Goal: Find specific page/section: Find specific page/section

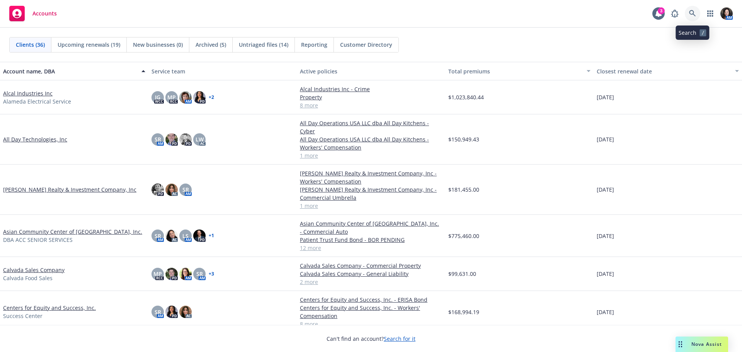
click at [696, 15] on link at bounding box center [692, 13] width 15 height 15
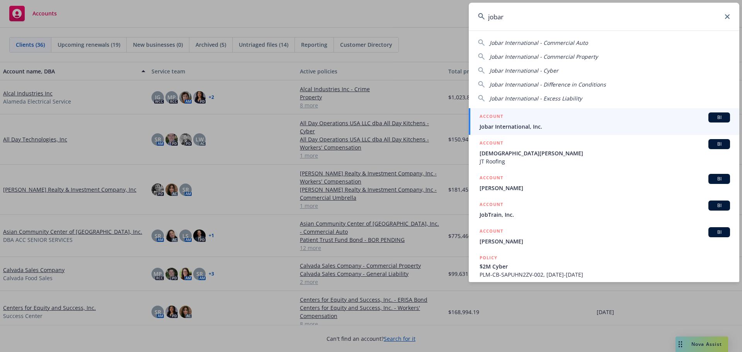
type input "jobar"
click at [534, 122] on div "ACCOUNT BI" at bounding box center [605, 118] width 251 height 10
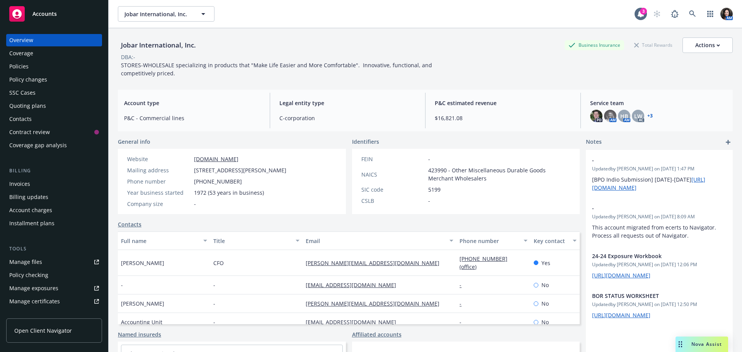
click at [39, 63] on div "Policies" at bounding box center [54, 66] width 90 height 12
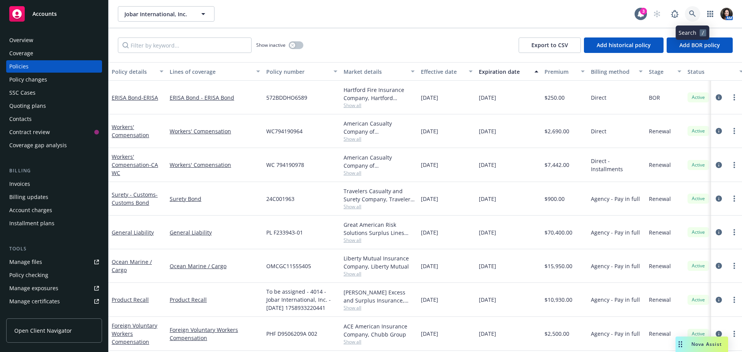
click at [691, 14] on icon at bounding box center [692, 13] width 7 height 7
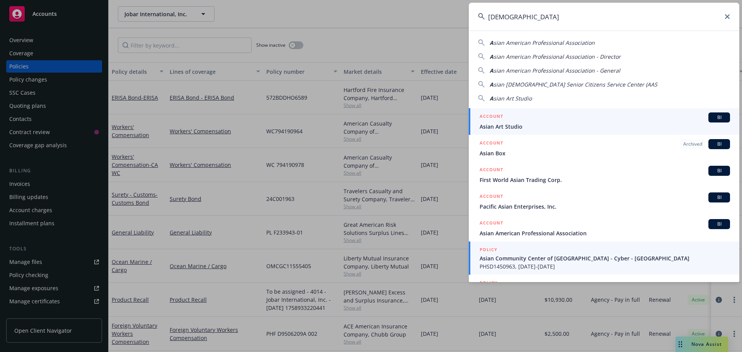
type input "[DEMOGRAPHIC_DATA]"
click at [542, 268] on span "PHSD1450963, [DATE]-[DATE]" at bounding box center [605, 267] width 251 height 8
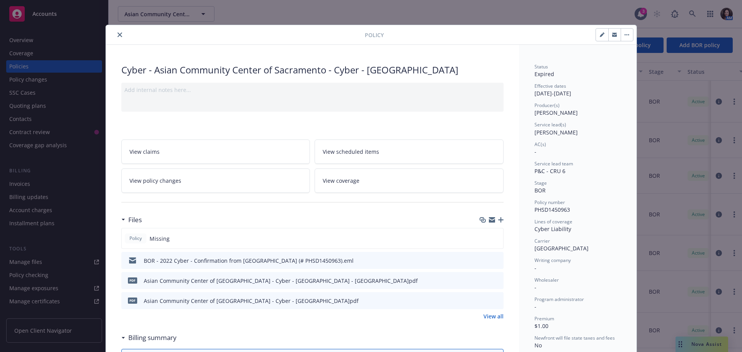
click at [118, 36] on icon "close" at bounding box center [120, 34] width 5 height 5
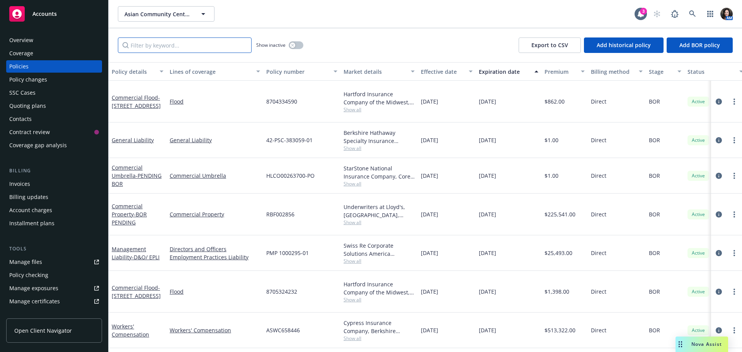
click at [162, 41] on input "Filter by keyword..." at bounding box center [185, 45] width 134 height 15
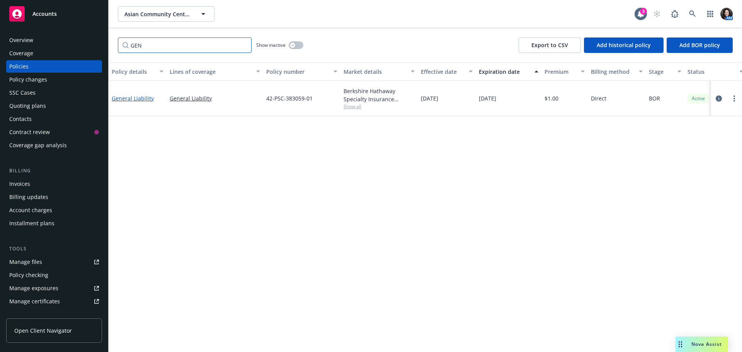
type input "GEN"
click at [133, 99] on link "General Liability" at bounding box center [133, 98] width 42 height 7
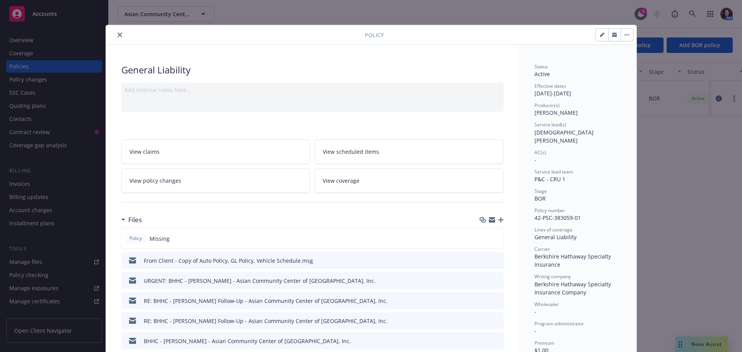
click at [115, 34] on button "close" at bounding box center [119, 34] width 9 height 9
